Goal: Task Accomplishment & Management: Manage account settings

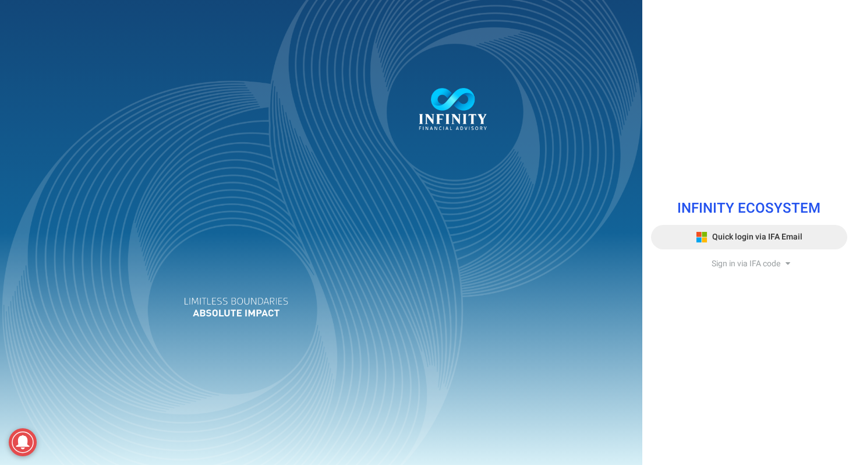
click at [729, 235] on span "Quick login via IFA Email" at bounding box center [757, 237] width 90 height 12
click at [746, 261] on span "Sign in via IFA code" at bounding box center [746, 263] width 69 height 12
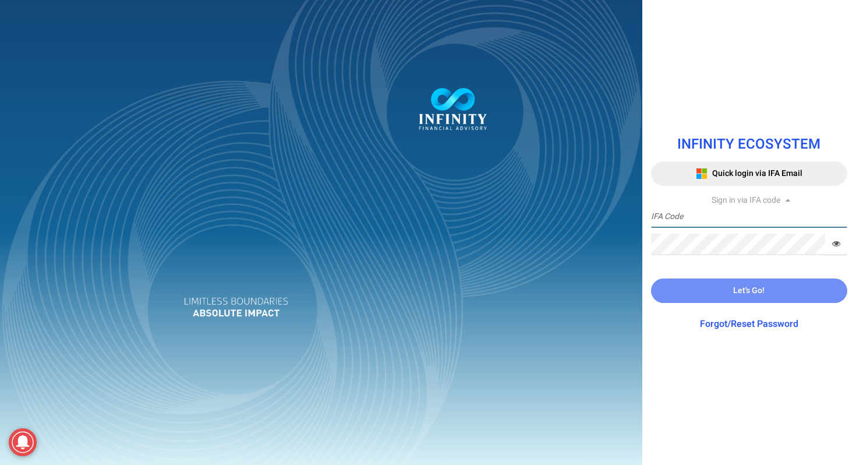
click at [705, 217] on input "text" at bounding box center [749, 217] width 197 height 22
click at [727, 220] on input "text" at bounding box center [749, 217] width 197 height 22
type input "ITDEPT"
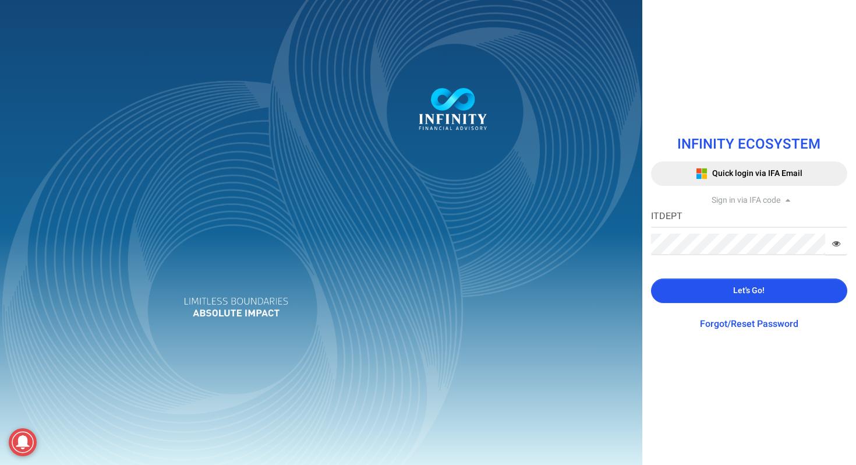
click at [728, 281] on button "Let's Go!" at bounding box center [749, 290] width 197 height 24
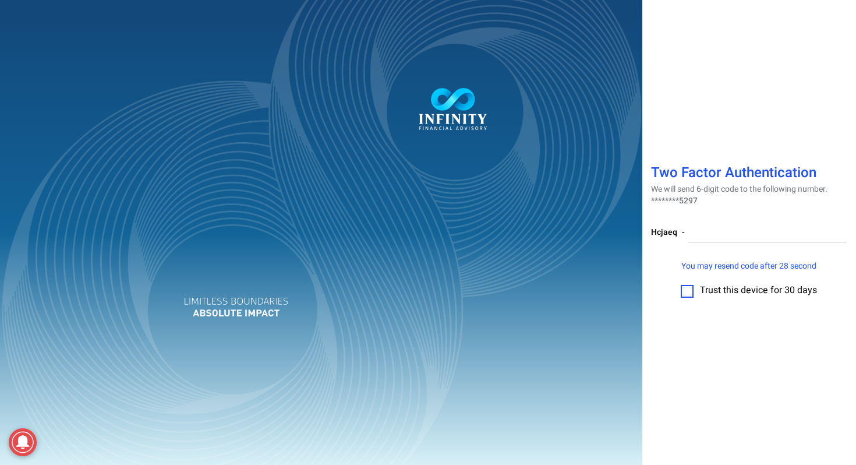
click at [689, 290] on label at bounding box center [687, 291] width 13 height 13
click at [687, 287] on input "checkbox" at bounding box center [687, 287] width 0 height 0
click at [744, 231] on input "number" at bounding box center [768, 232] width 160 height 22
paste input "759789"
type input "759789"
